Goal: Transaction & Acquisition: Purchase product/service

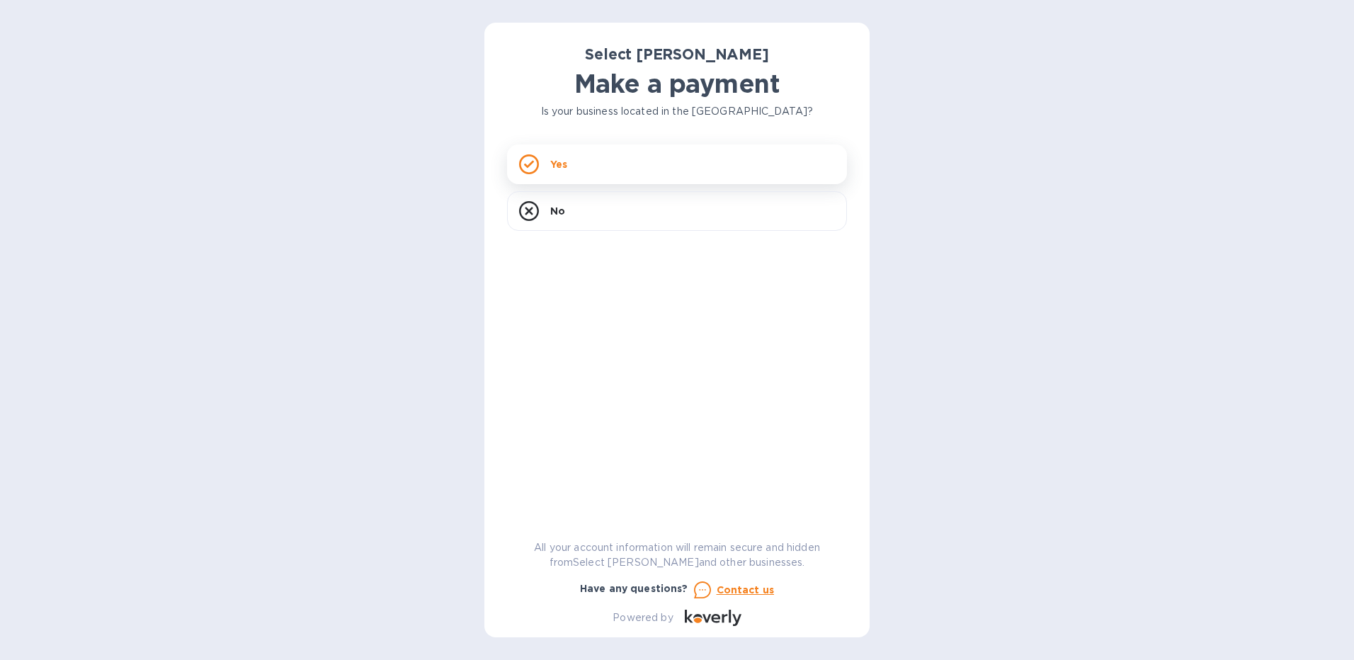
click at [633, 163] on div "Yes" at bounding box center [677, 165] width 340 height 40
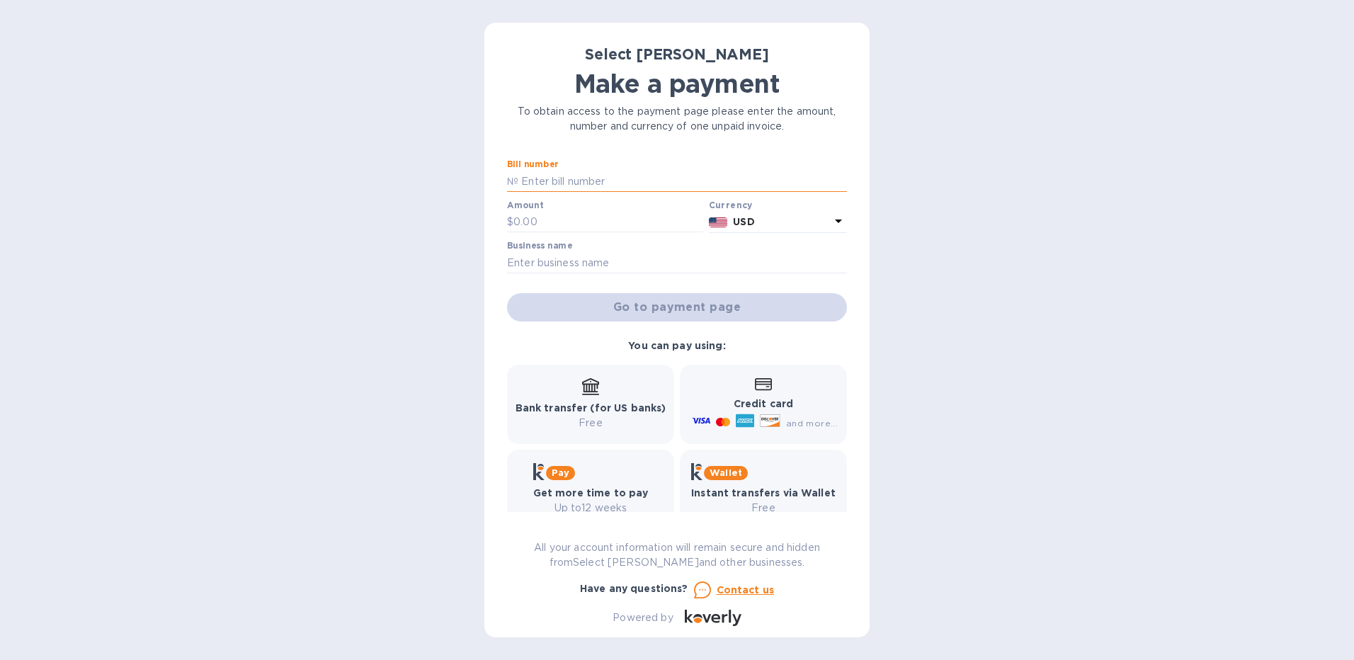
click at [616, 180] on input "text" at bounding box center [683, 181] width 329 height 21
type input "SS-265451"
click at [558, 226] on input "text" at bounding box center [609, 222] width 190 height 21
type input "163.72"
click at [550, 259] on input "text" at bounding box center [677, 262] width 340 height 21
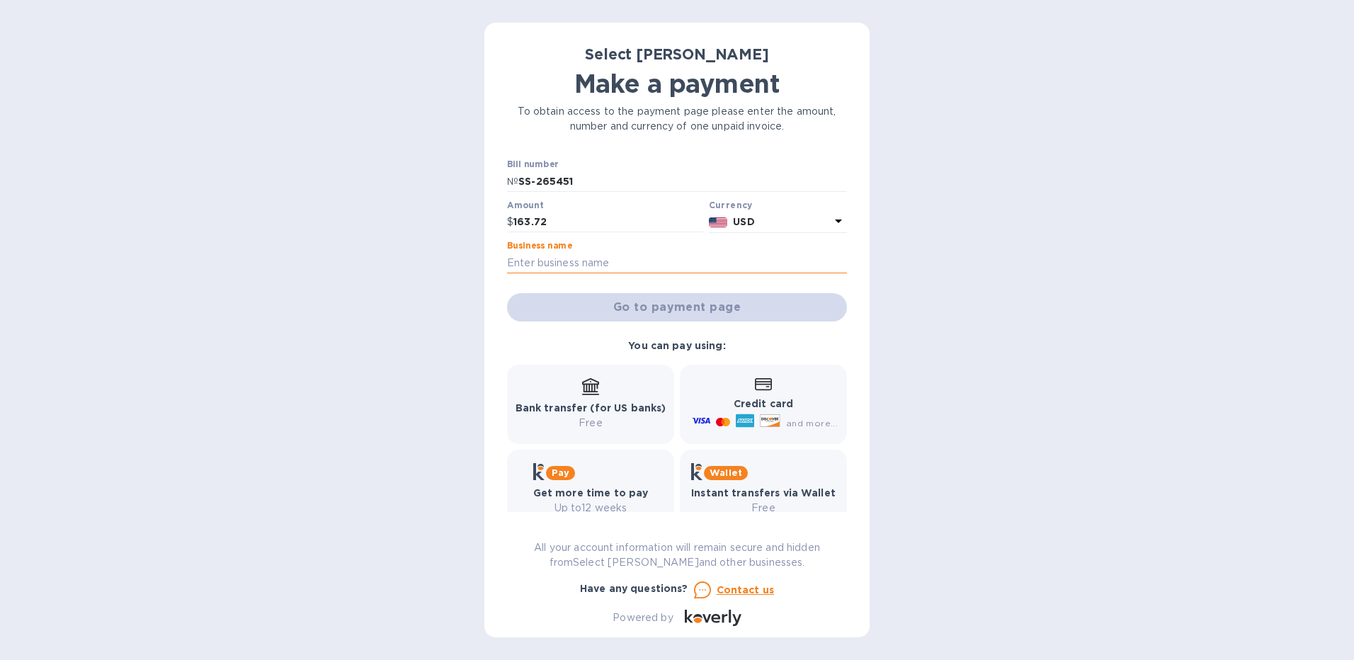
type input "[PERSON_NAME] Pub"
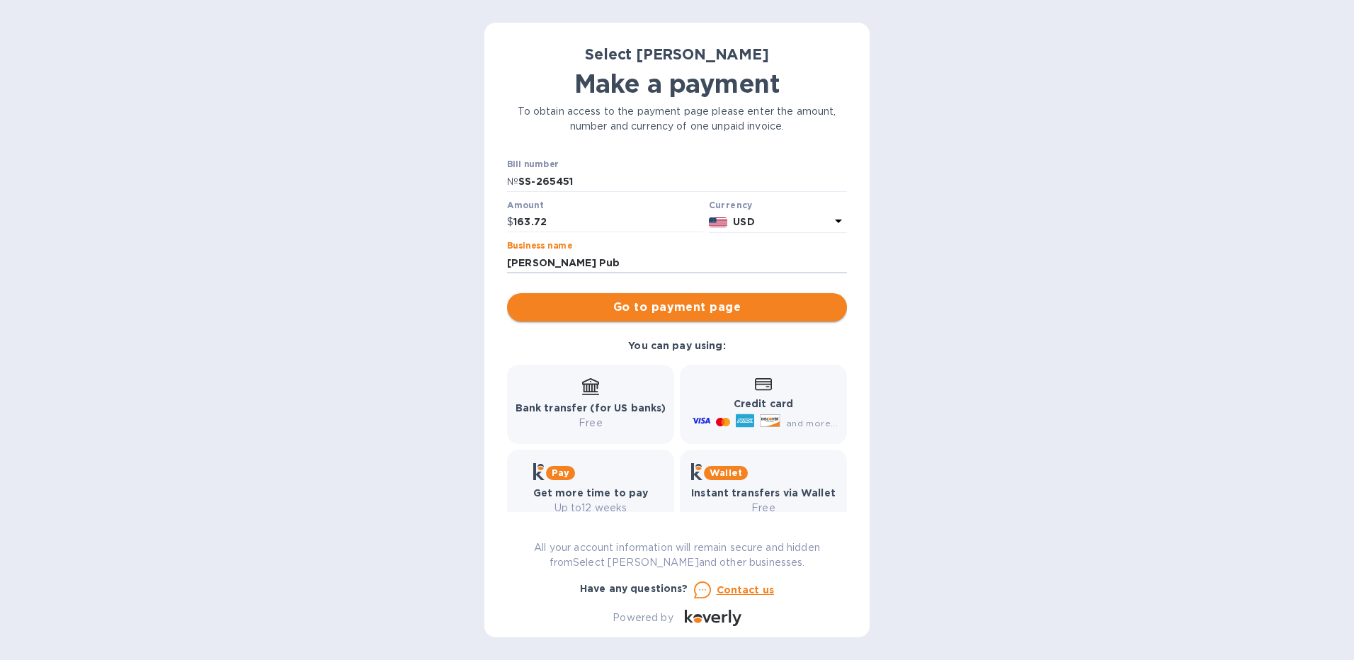
click at [680, 302] on span "Go to payment page" at bounding box center [677, 307] width 317 height 17
